Goal: Find specific page/section: Find specific page/section

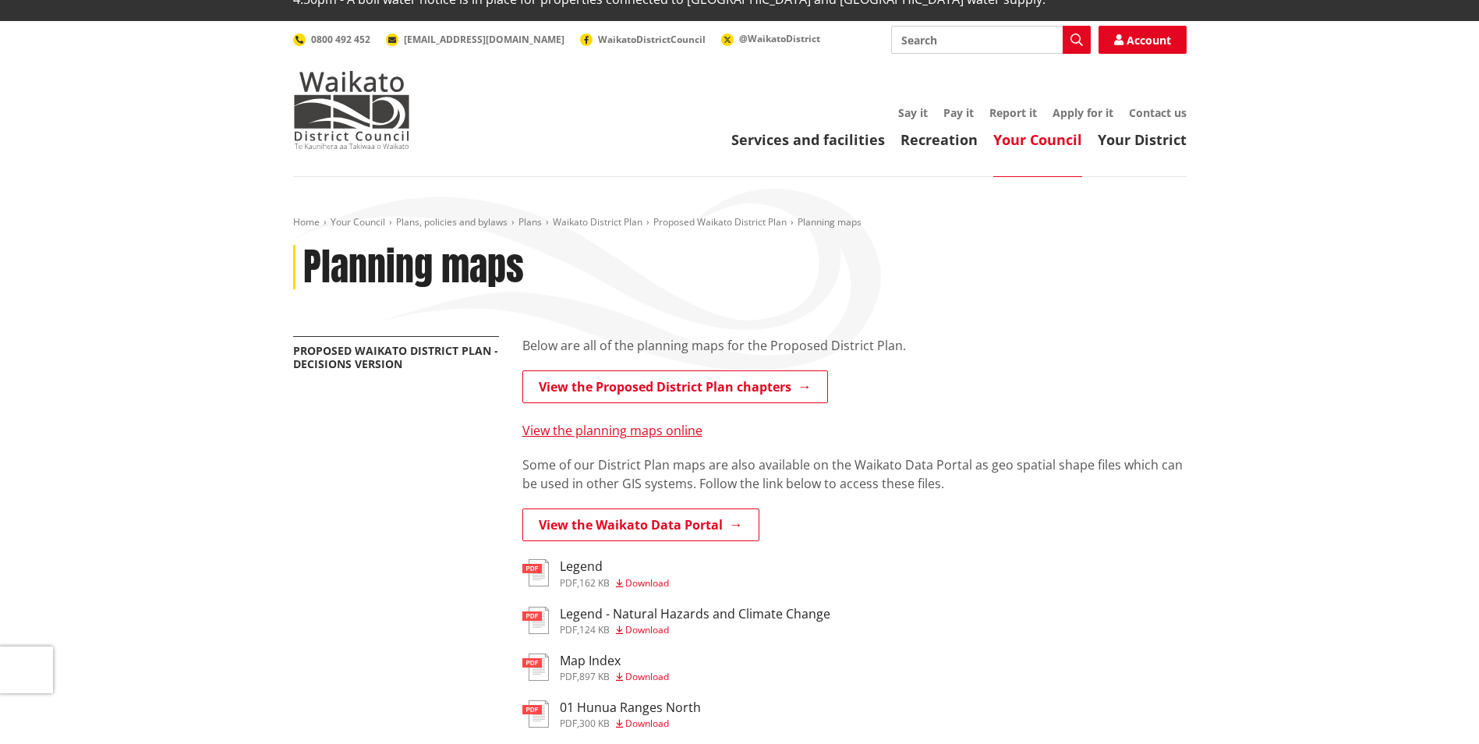
scroll to position [78, 0]
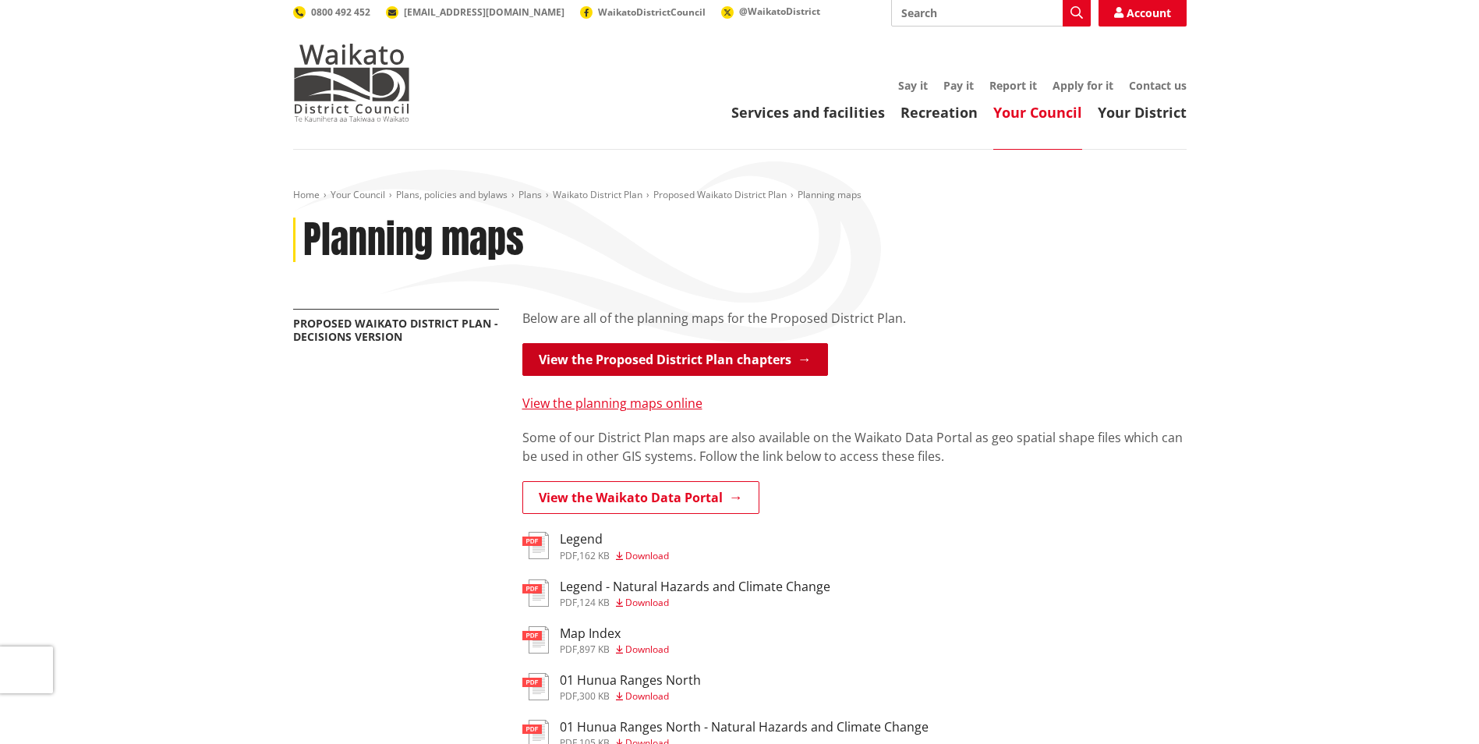
click at [679, 343] on link "View the Proposed District Plan chapters" at bounding box center [675, 359] width 306 height 33
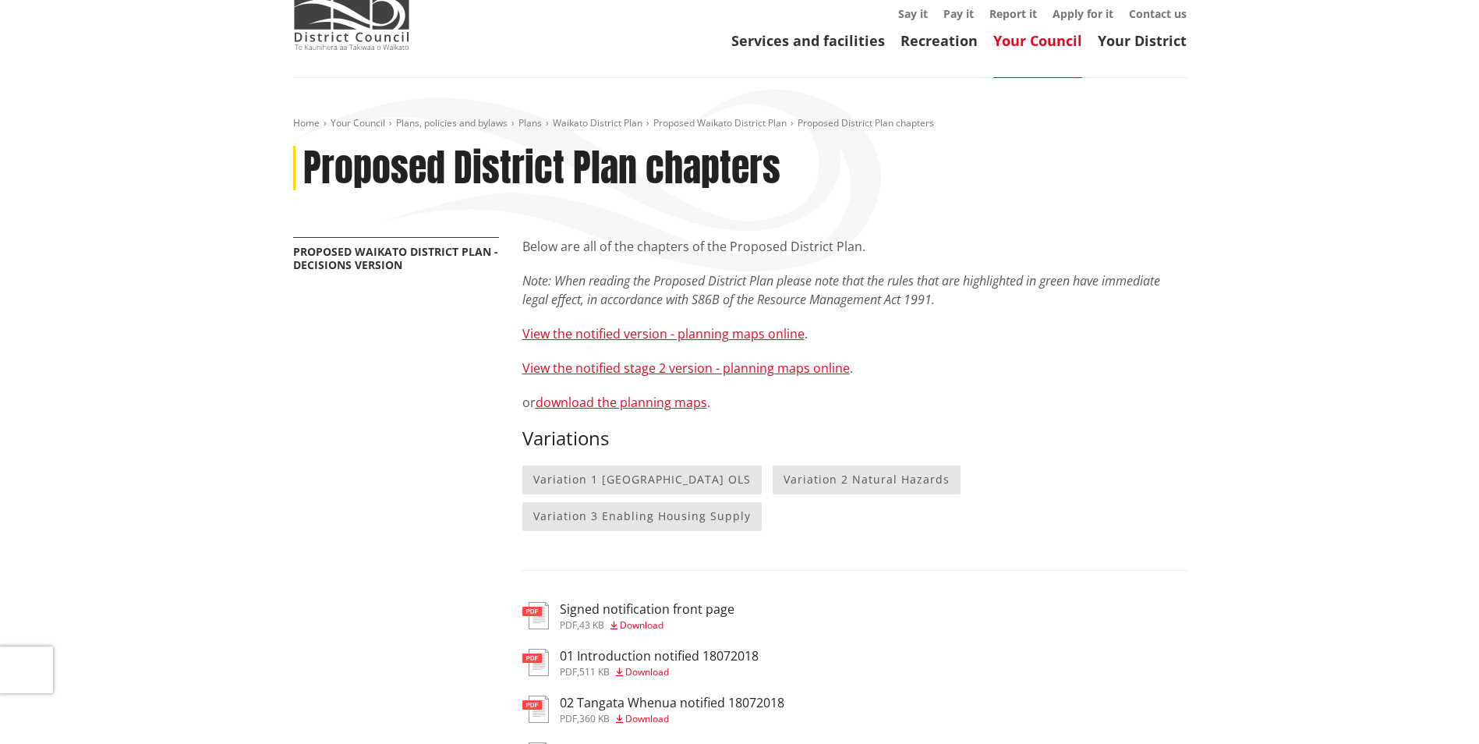
scroll to position [156, 0]
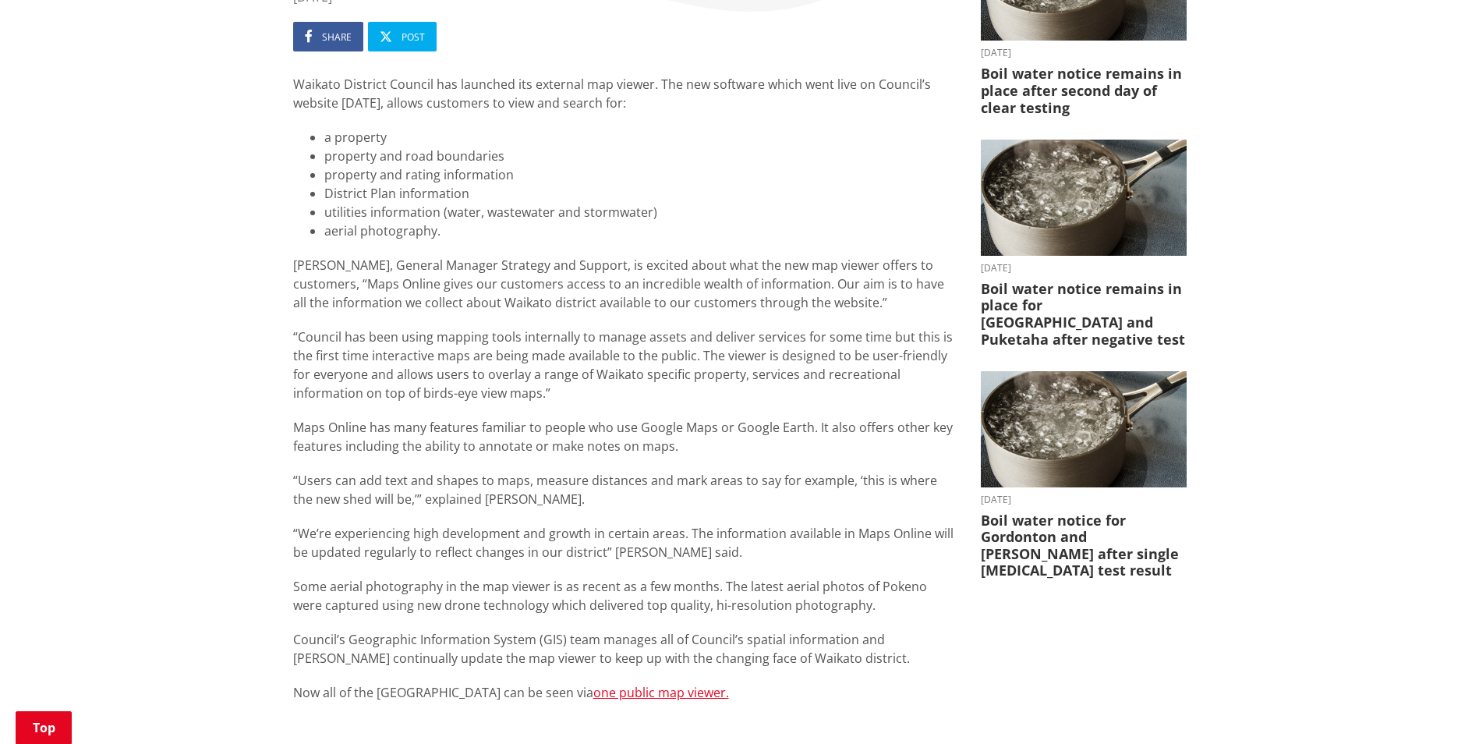
scroll to position [234, 0]
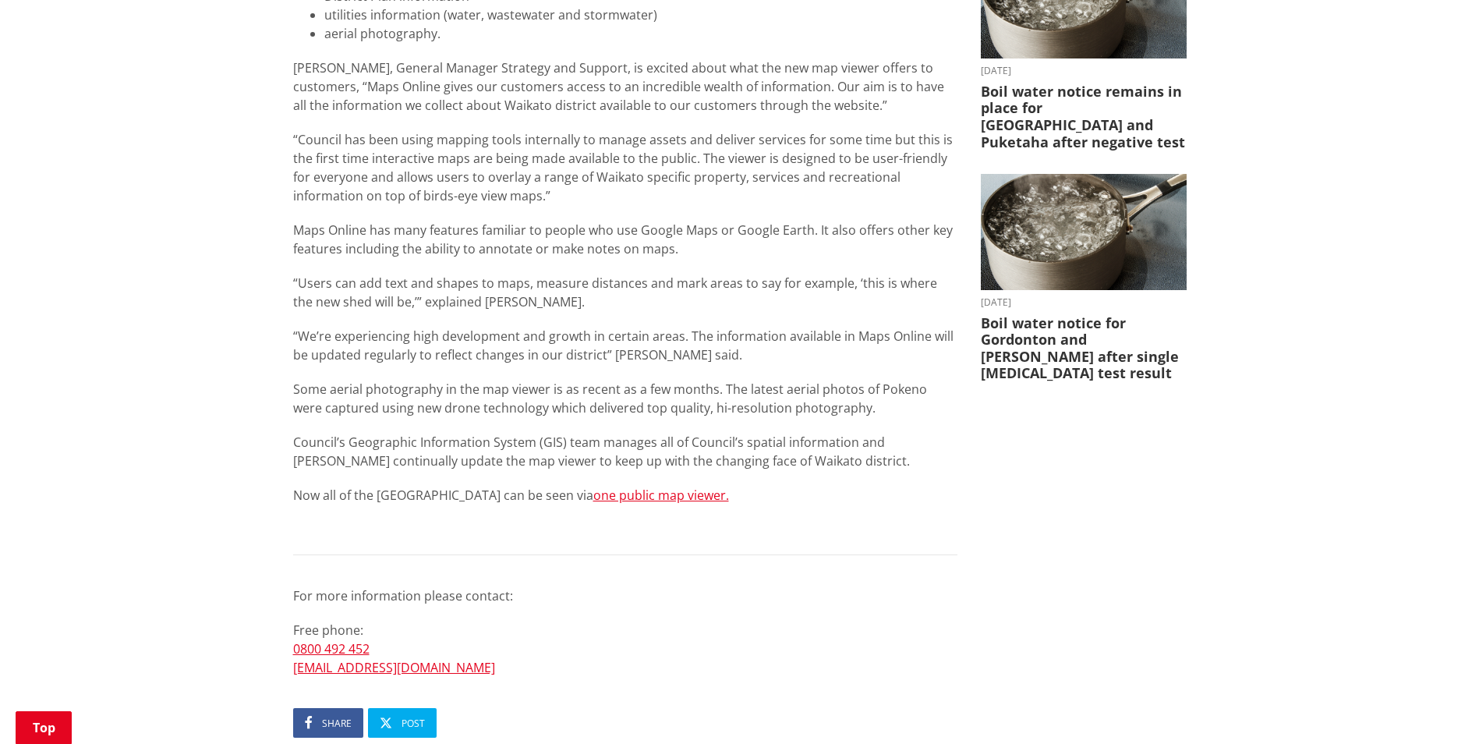
scroll to position [780, 0]
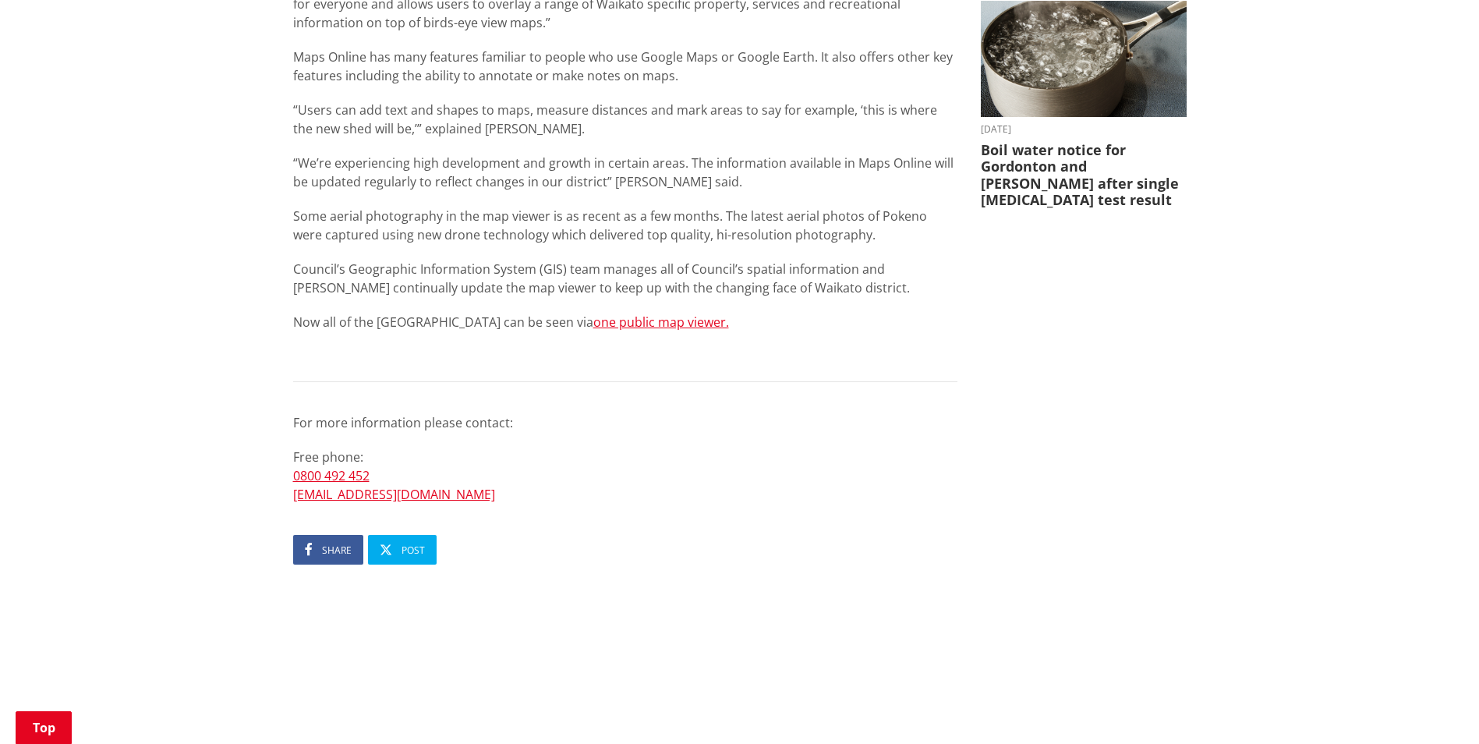
click at [645, 313] on p "Now all of the [GEOGRAPHIC_DATA] can be seen via one public map viewer." at bounding box center [625, 331] width 664 height 37
click at [653, 313] on link "one public map viewer." at bounding box center [661, 321] width 136 height 17
